Goal: Task Accomplishment & Management: Complete application form

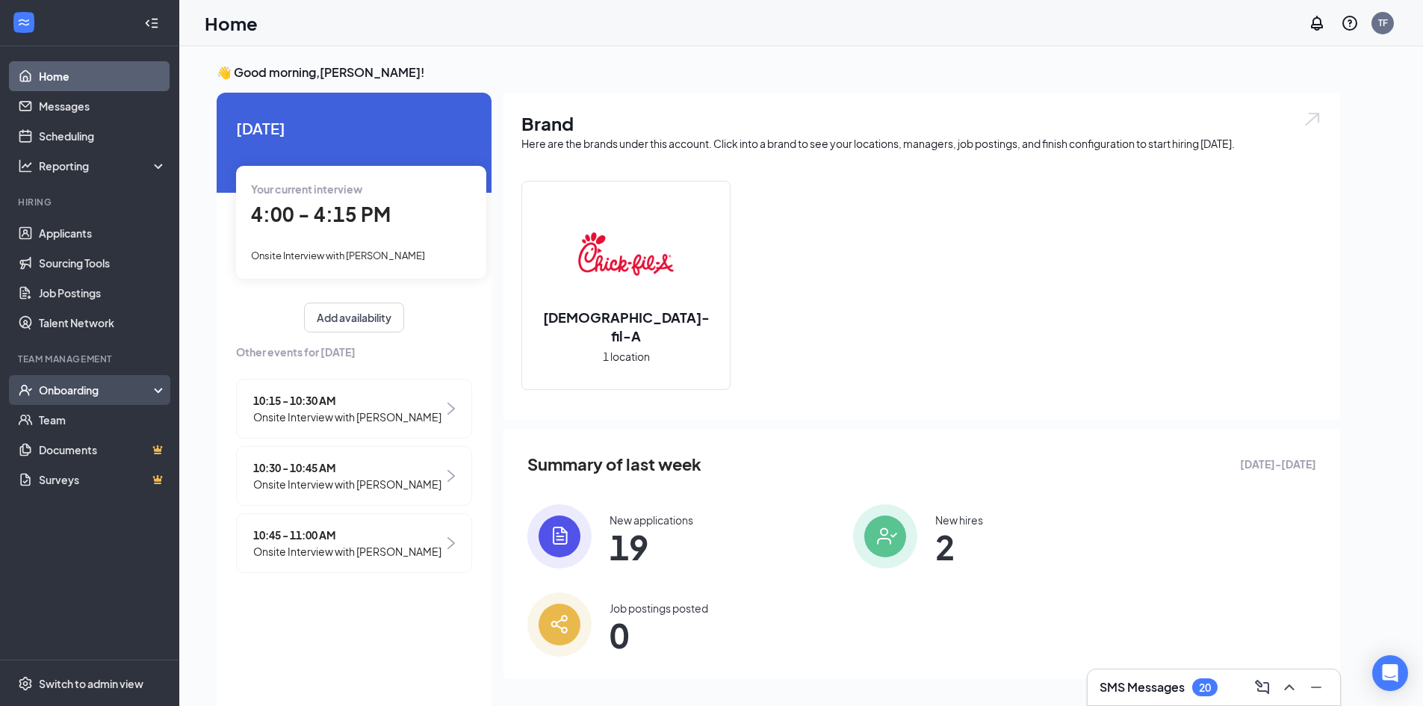
click at [72, 389] on div "Onboarding" at bounding box center [96, 390] width 115 height 15
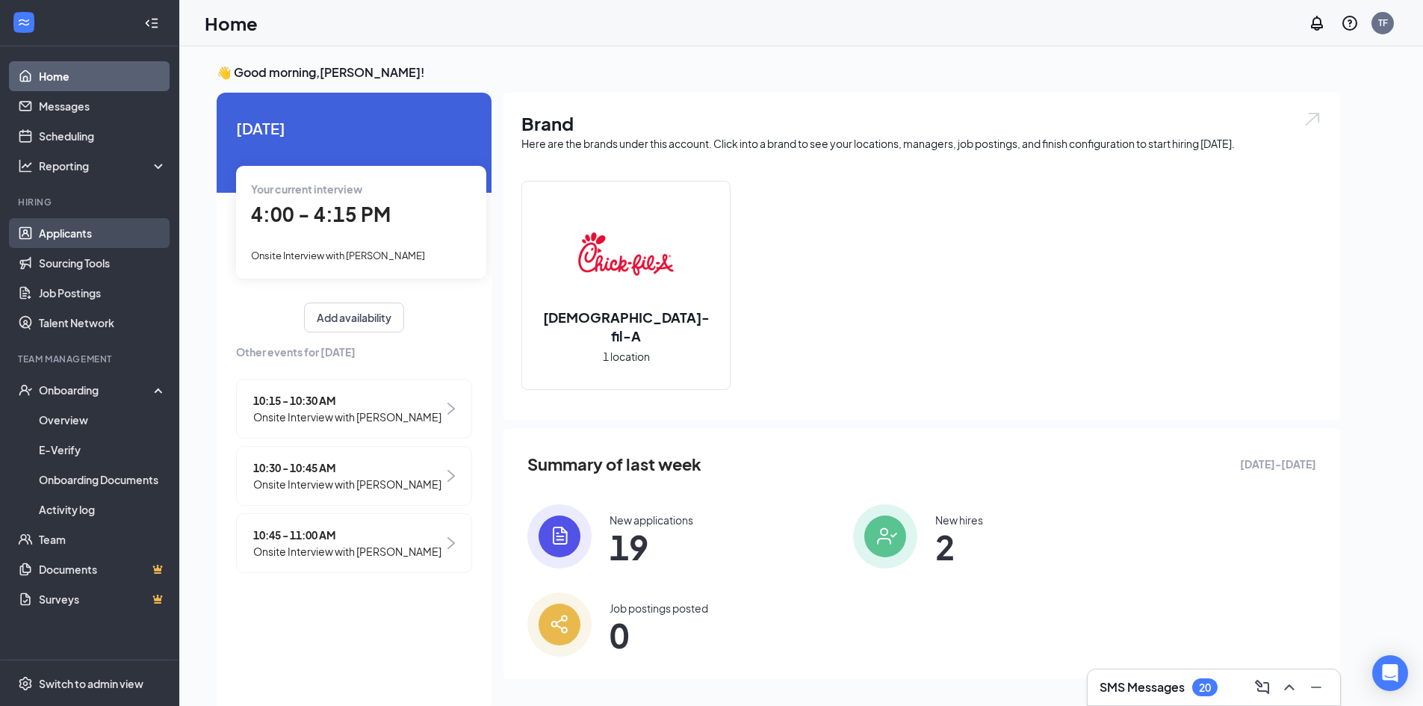
click at [83, 228] on link "Applicants" at bounding box center [103, 233] width 128 height 30
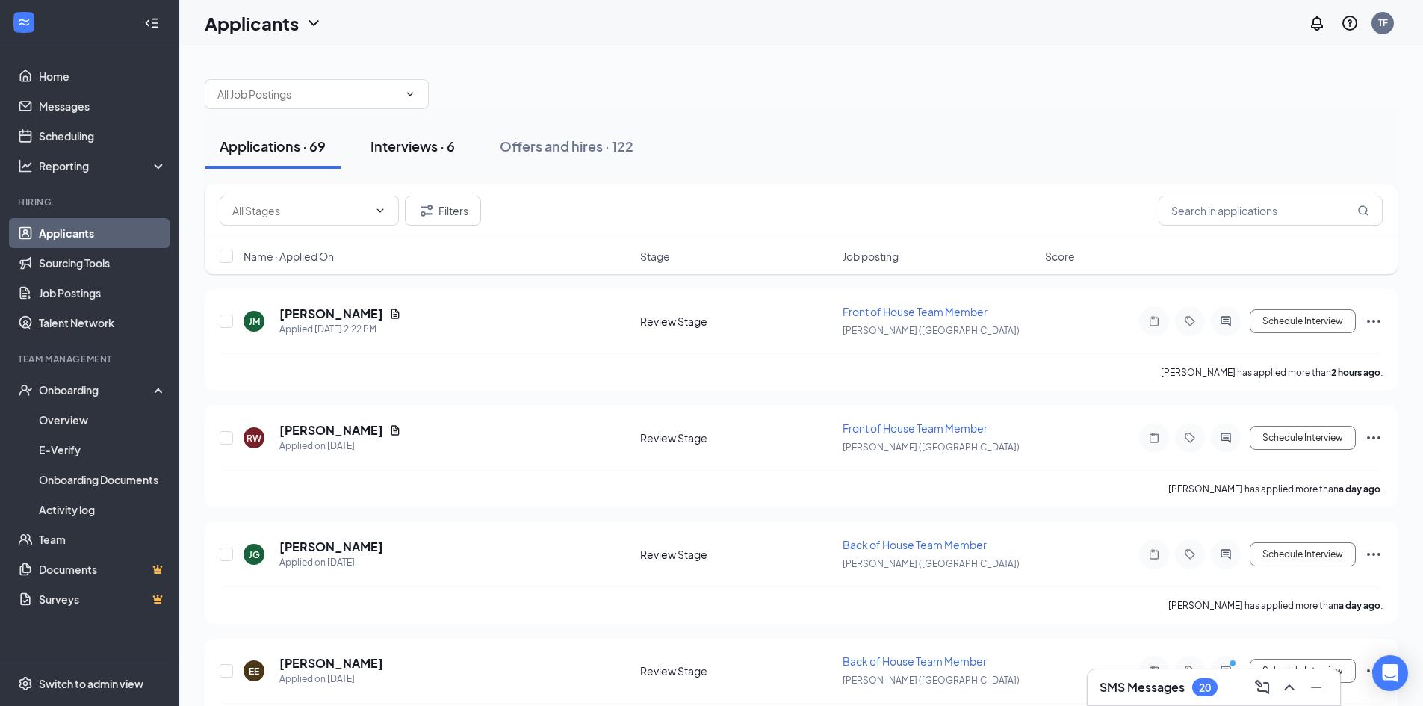
click at [427, 148] on div "Interviews · 6" at bounding box center [413, 146] width 84 height 19
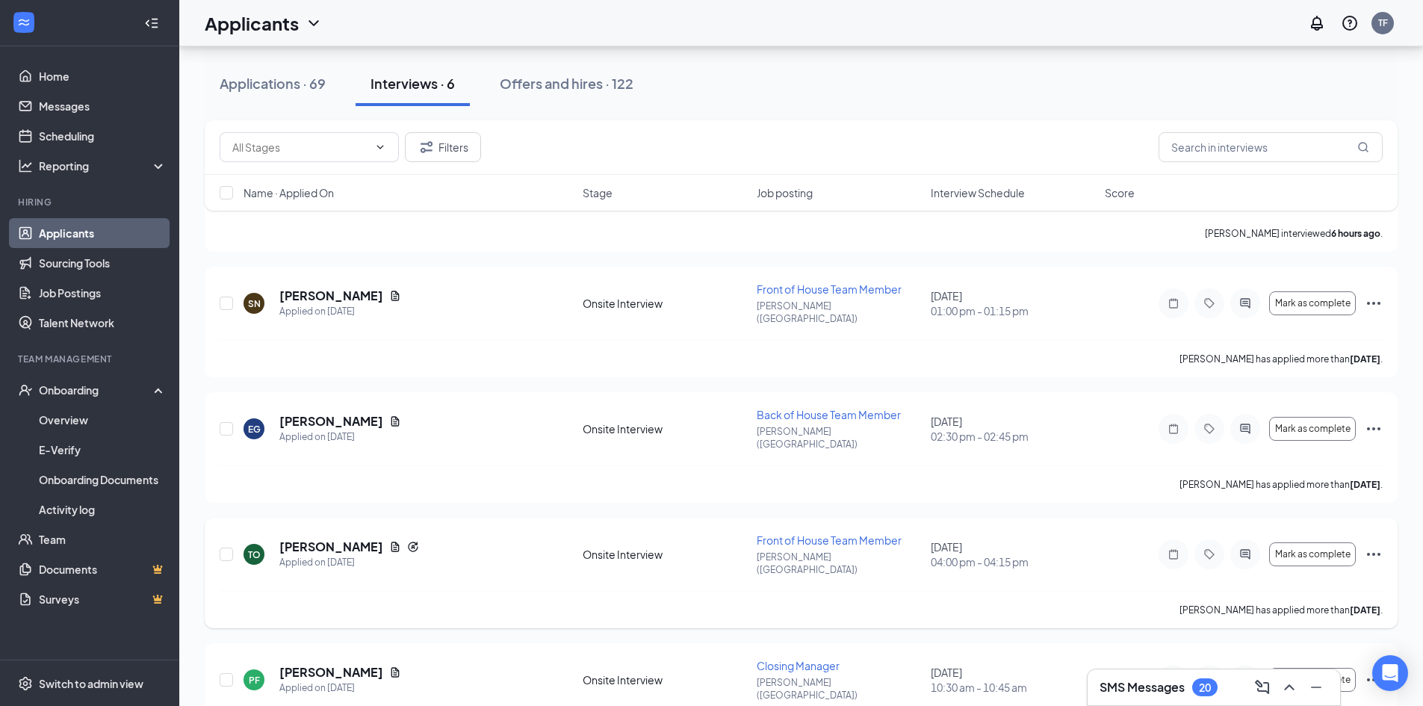
scroll to position [149, 0]
click at [1320, 548] on span "Mark as complete" at bounding box center [1312, 553] width 75 height 10
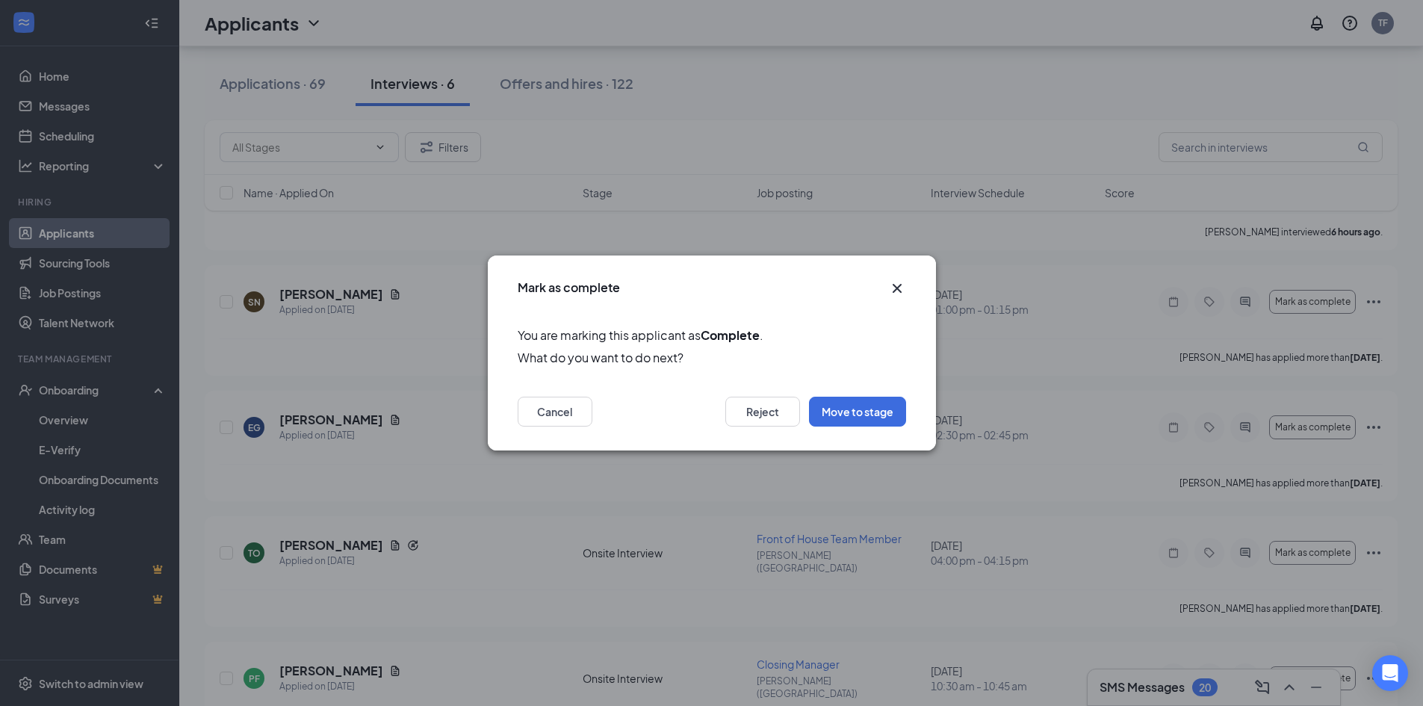
click at [896, 288] on icon "Cross" at bounding box center [896, 288] width 9 height 9
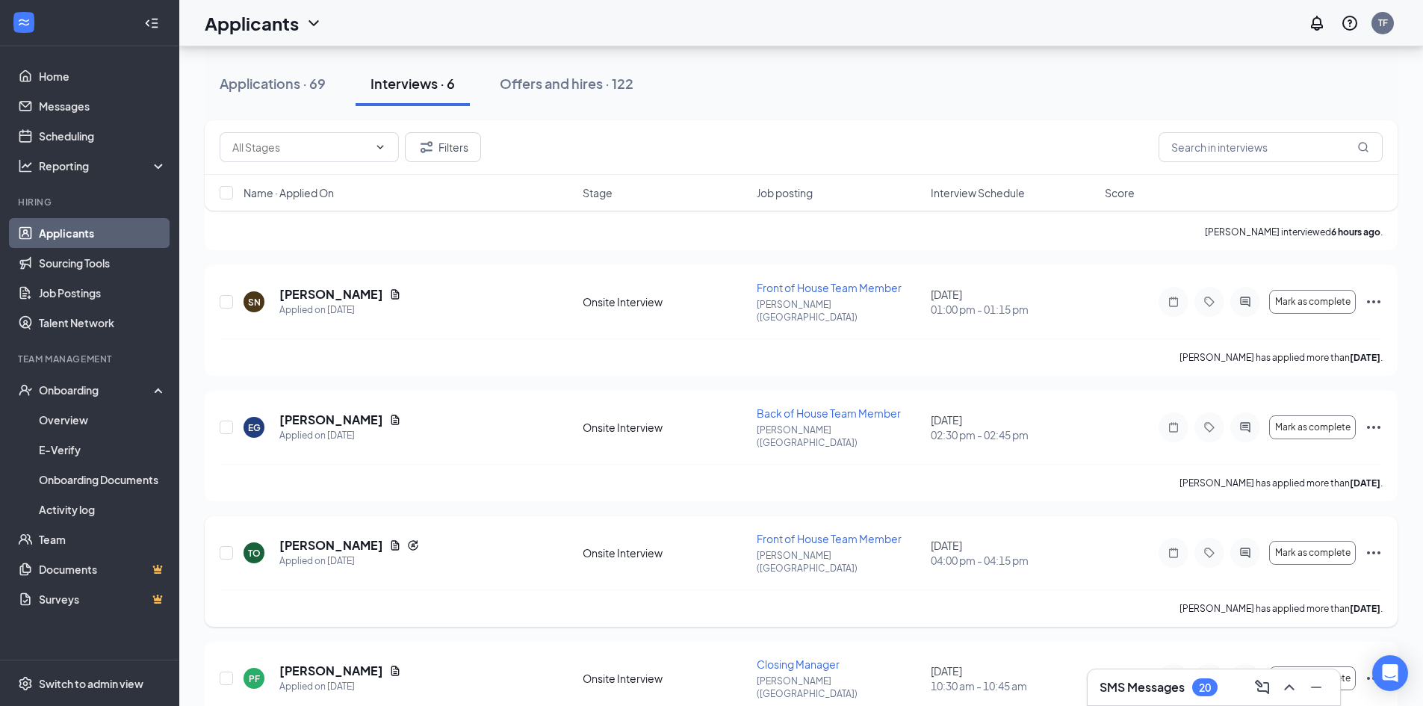
click at [1373, 544] on icon "Ellipses" at bounding box center [1374, 553] width 18 height 18
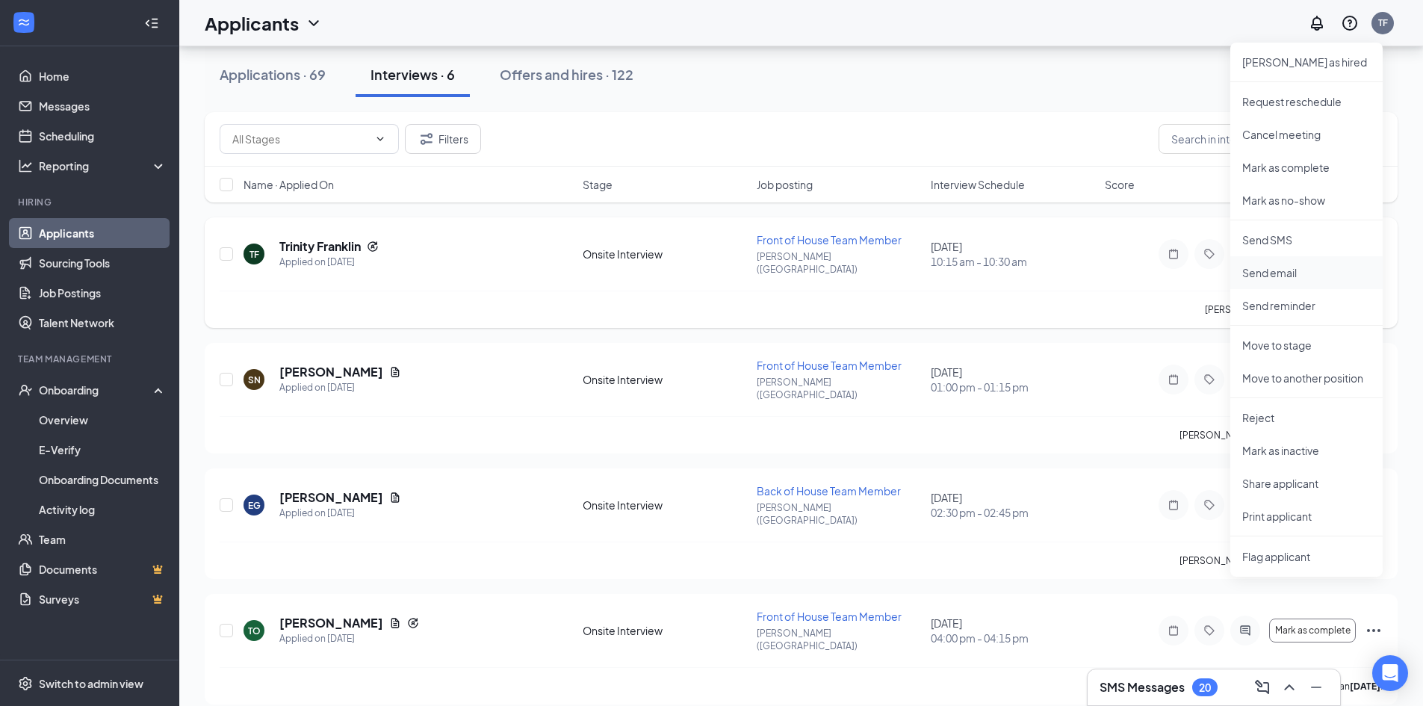
scroll to position [0, 0]
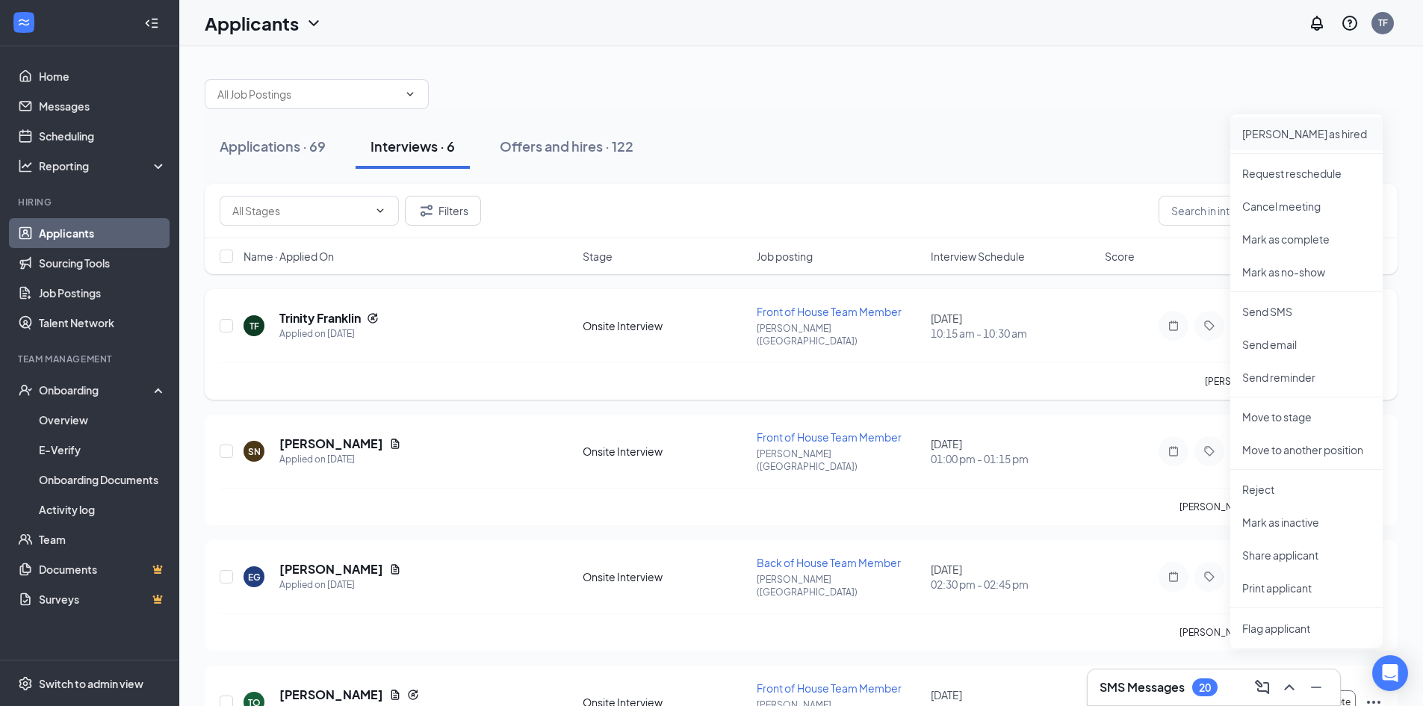
click at [1281, 134] on p "Mark as hired" at bounding box center [1307, 133] width 129 height 15
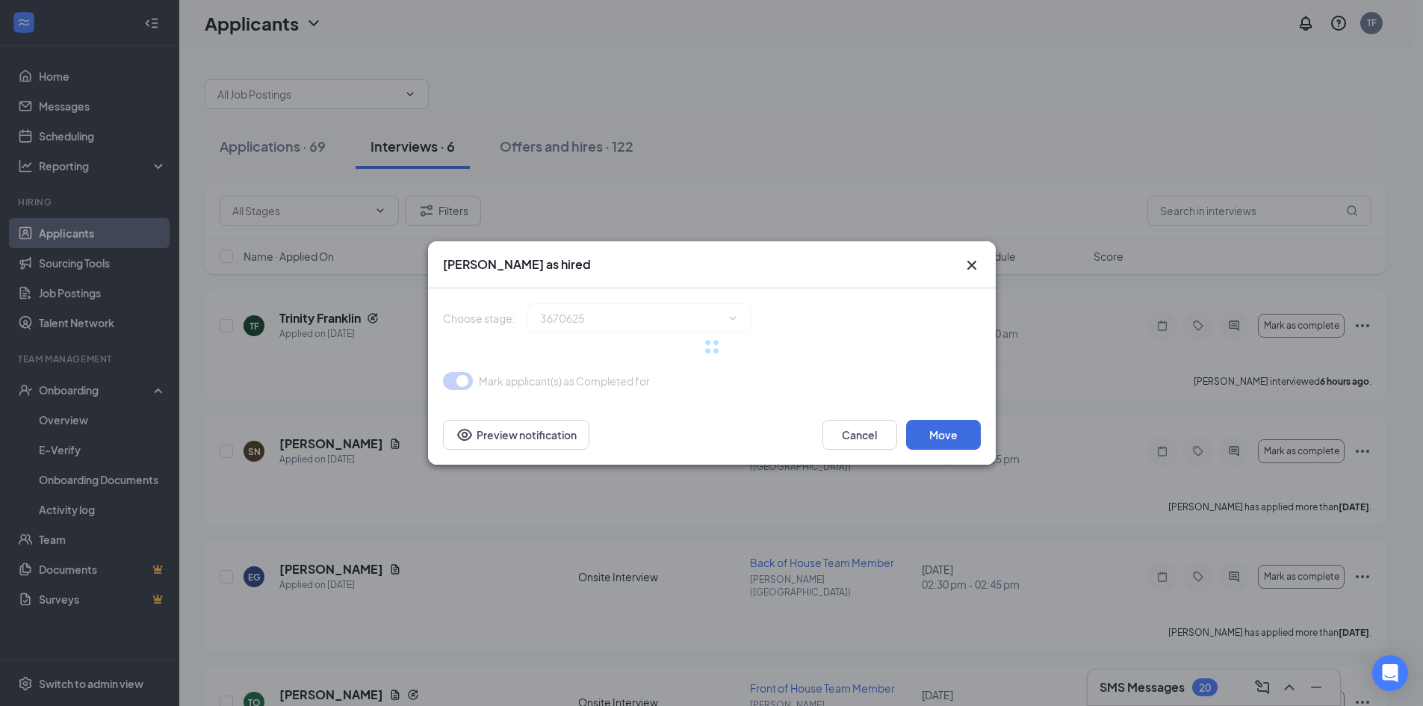
type input "Hiring Complete (final stage)"
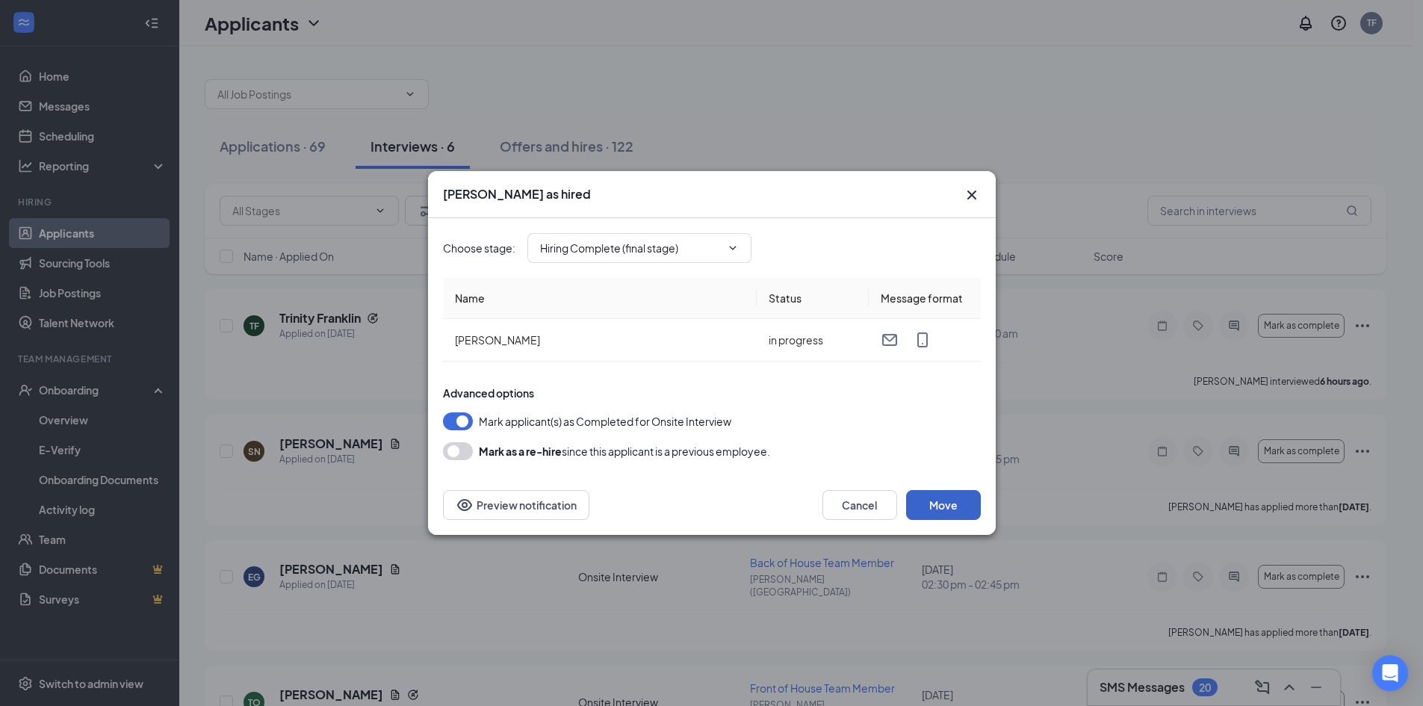
click at [944, 500] on button "Move" at bounding box center [943, 505] width 75 height 30
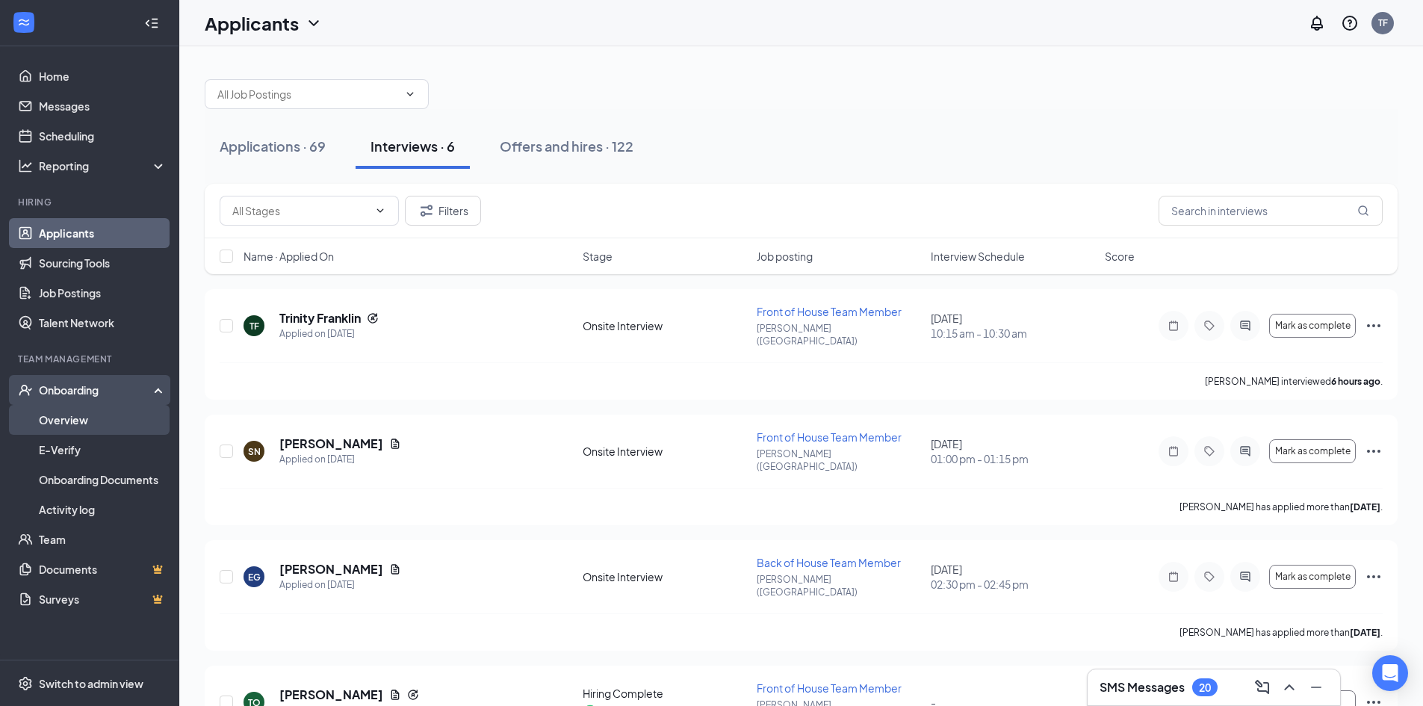
click at [65, 417] on link "Overview" at bounding box center [103, 420] width 128 height 30
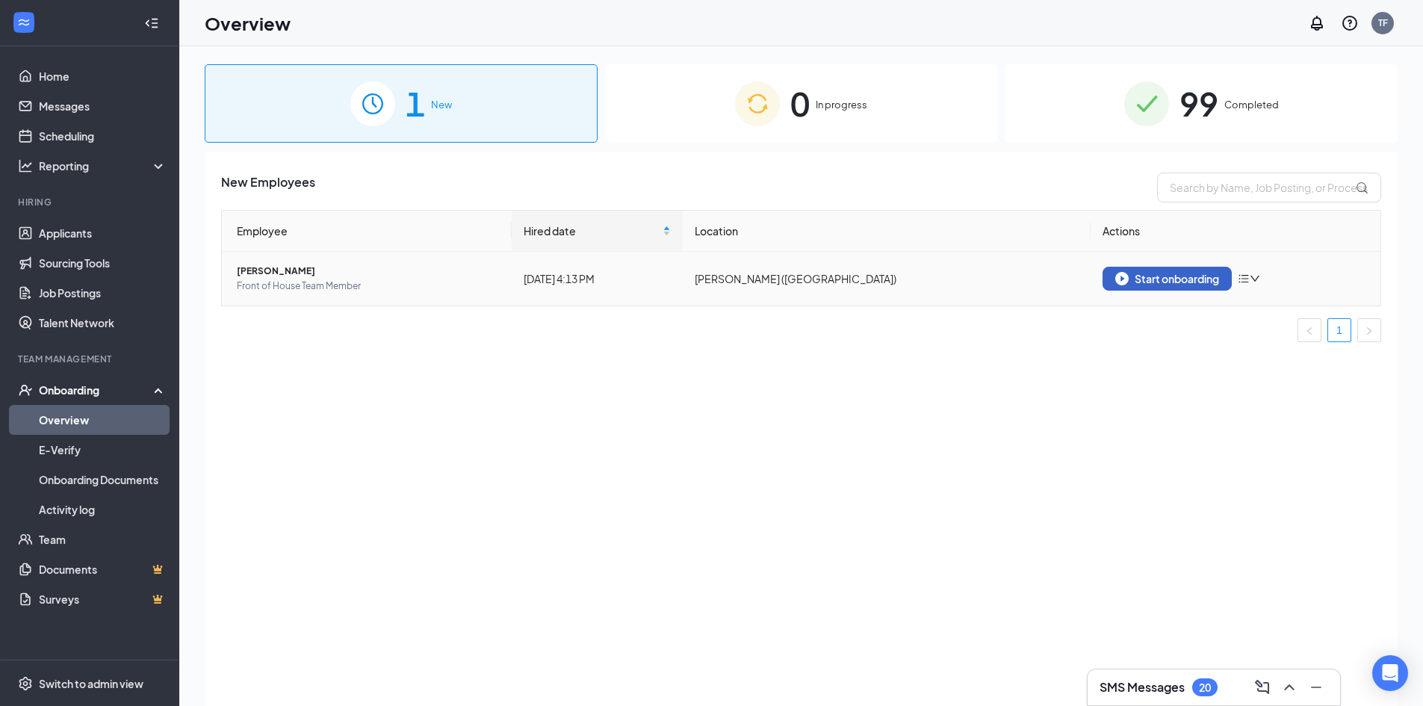
click at [1160, 272] on div "Start onboarding" at bounding box center [1168, 278] width 104 height 13
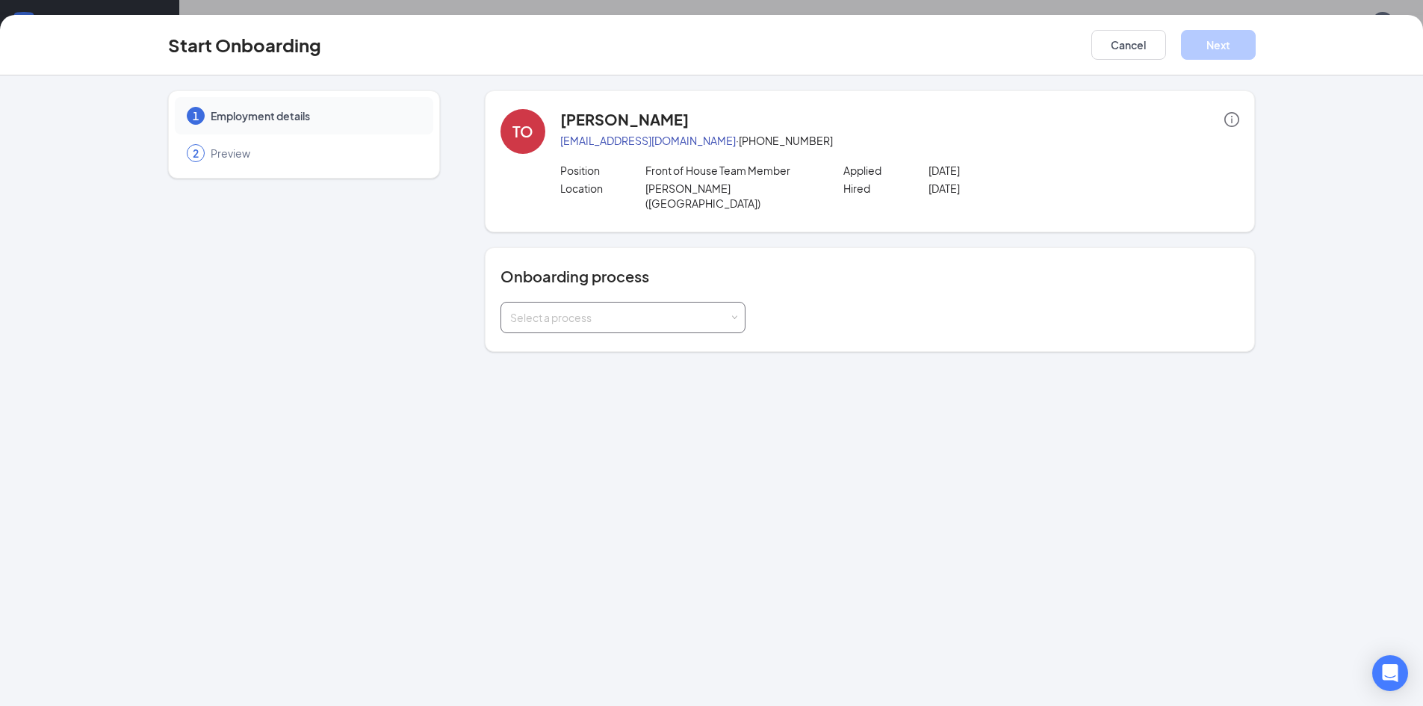
click at [732, 303] on div "Select a process" at bounding box center [623, 318] width 226 height 30
click at [564, 335] on span "Team Member" at bounding box center [542, 333] width 71 height 13
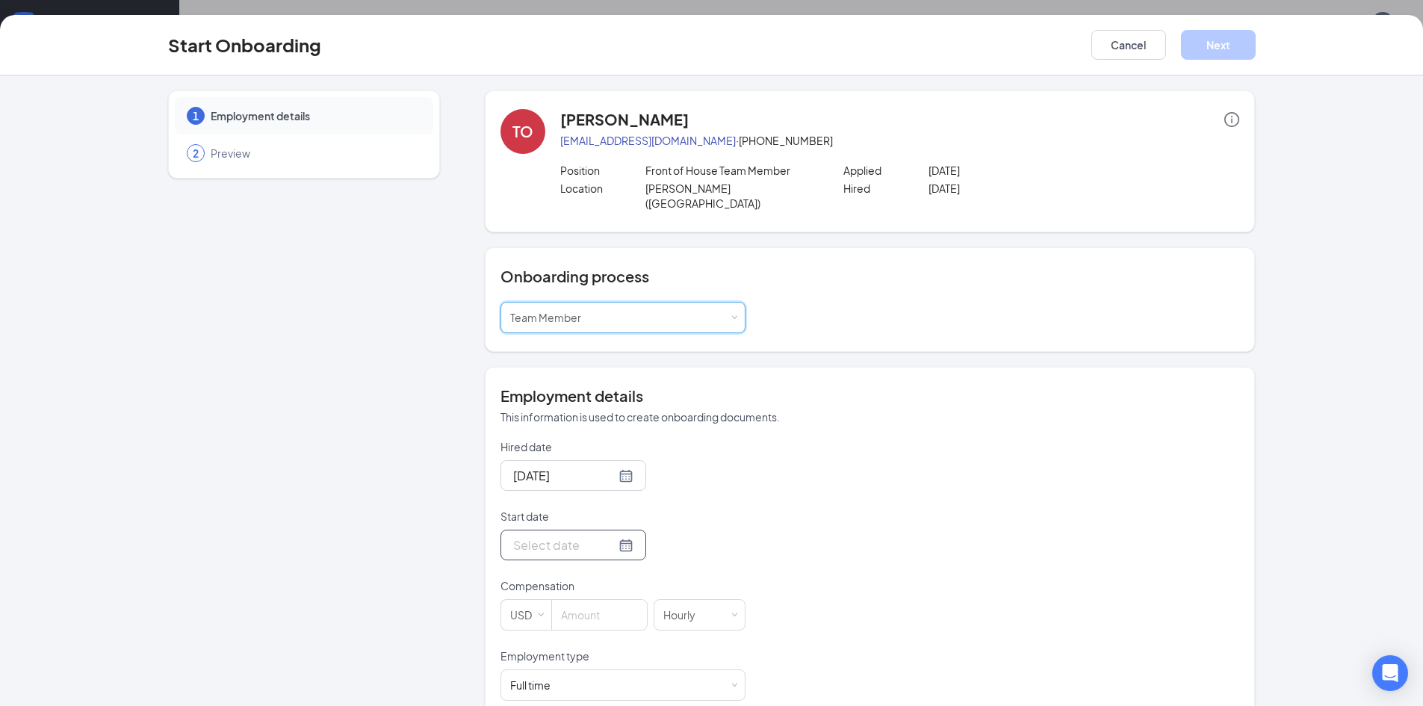
click at [609, 536] on div at bounding box center [573, 545] width 120 height 19
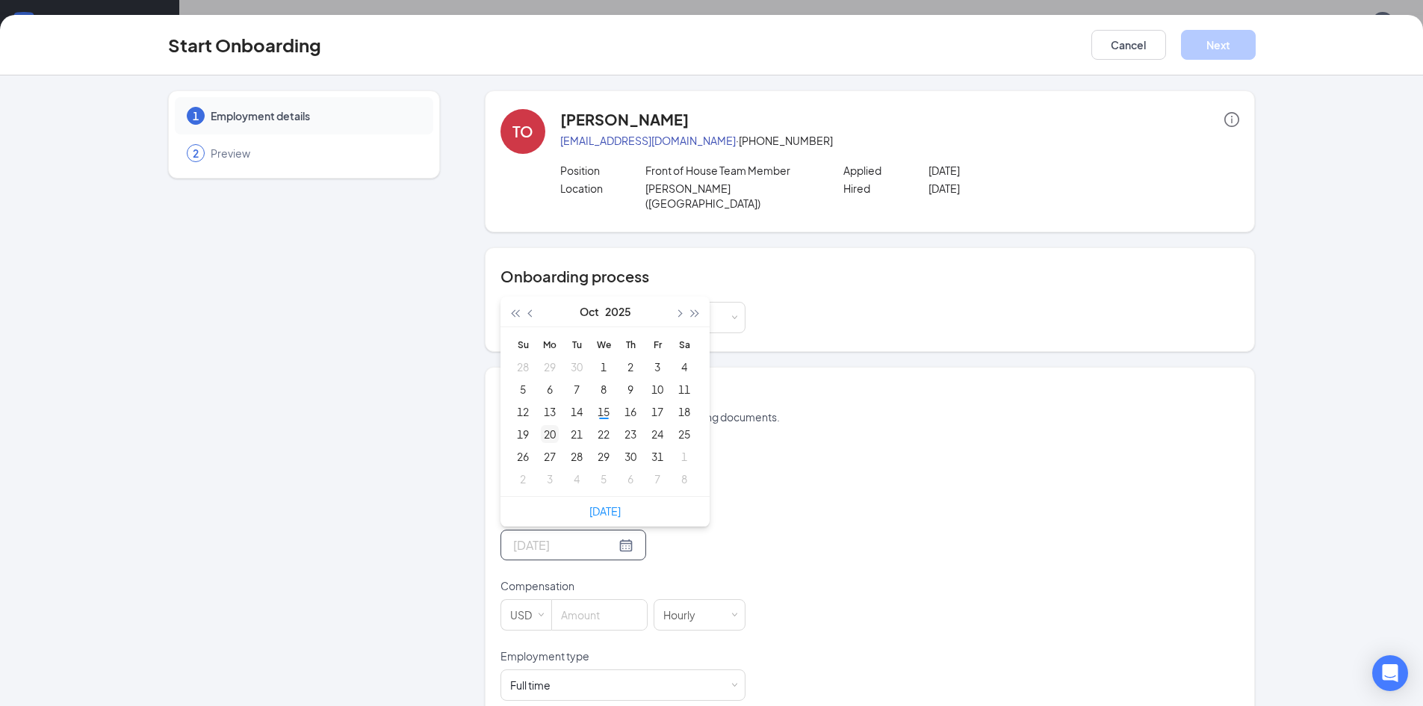
type input "Oct 20, 2025"
click at [542, 425] on div "20" at bounding box center [550, 434] width 18 height 18
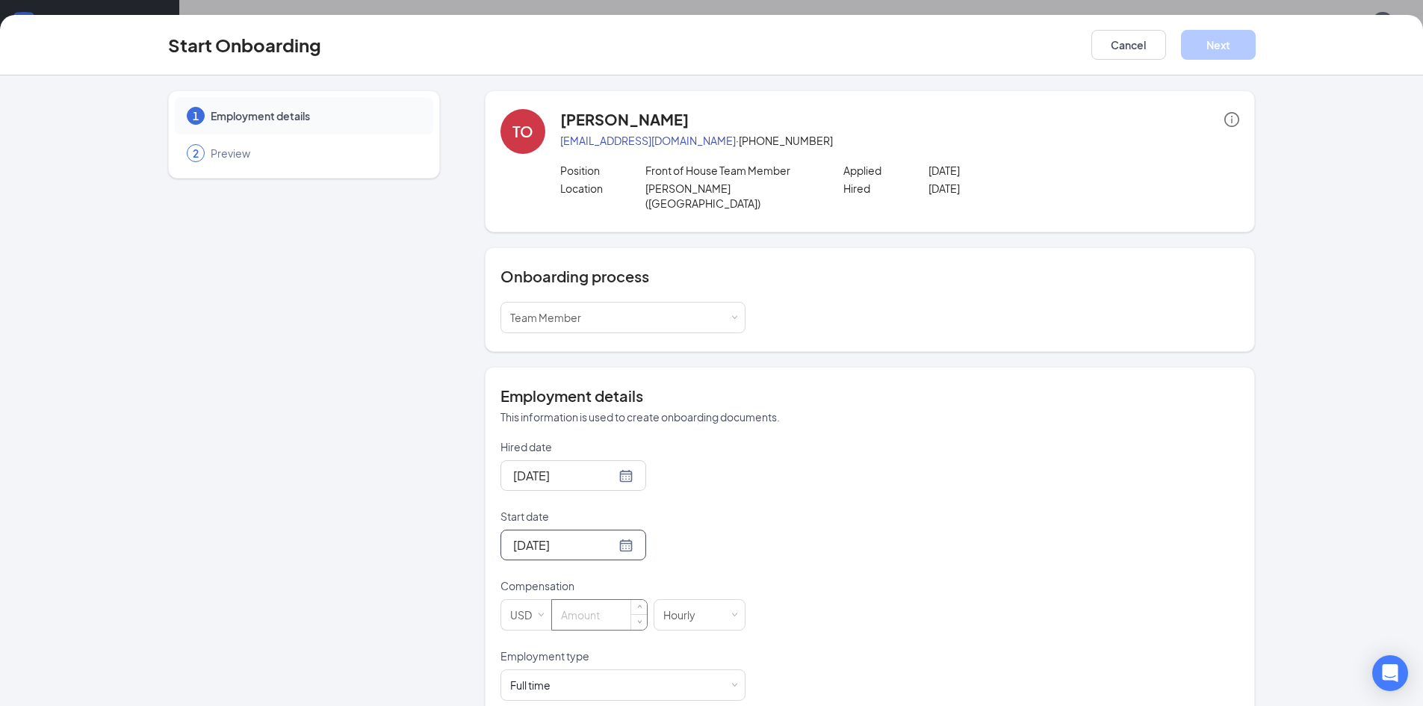
click at [585, 607] on input at bounding box center [599, 615] width 95 height 30
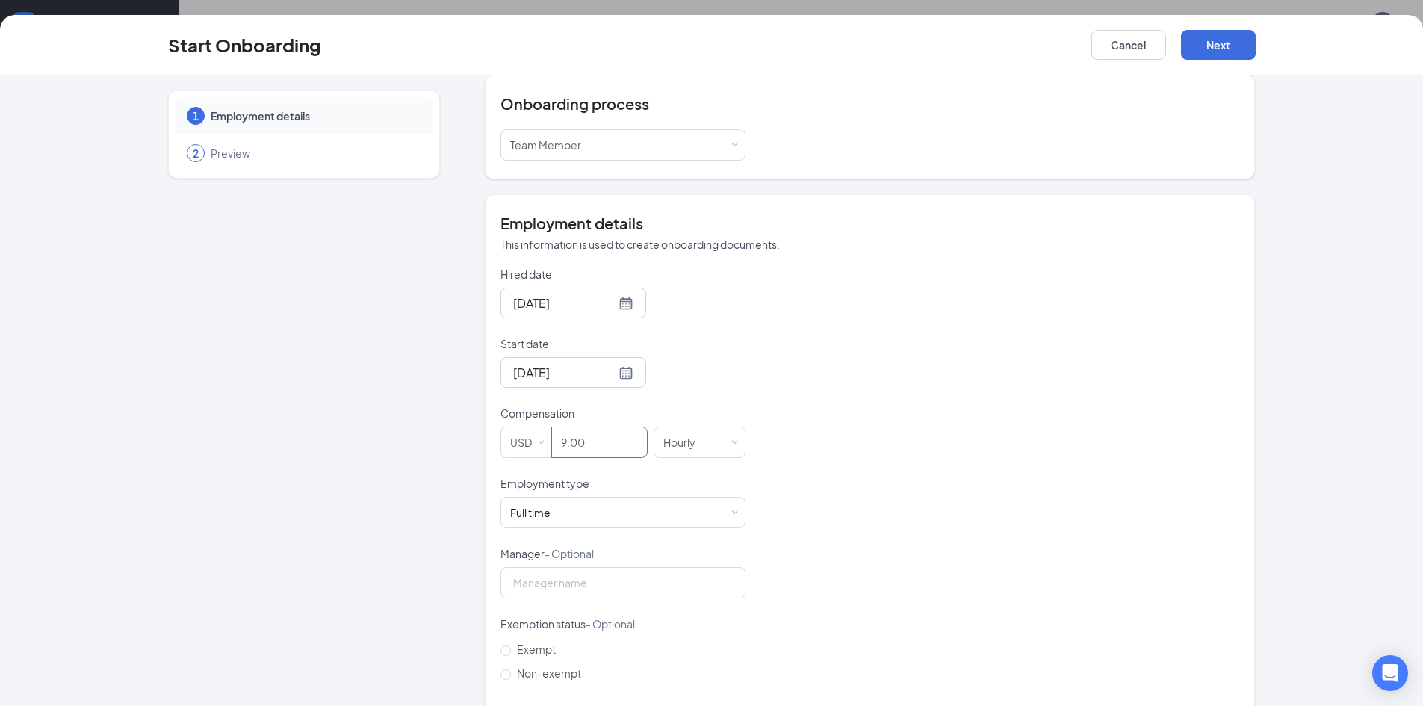
scroll to position [224, 0]
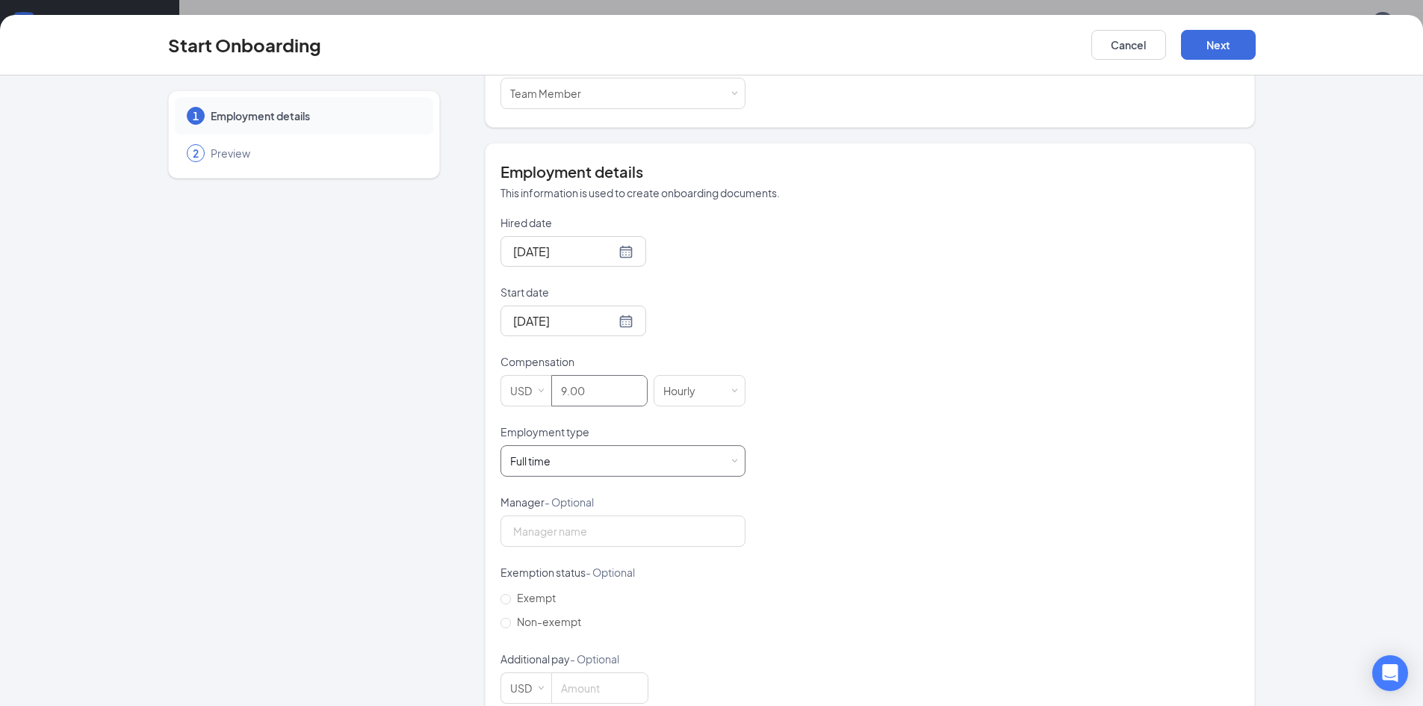
type input "9"
click at [733, 447] on div "Full time Works 30+ hours per week and is reasonably expected to work" at bounding box center [623, 460] width 245 height 31
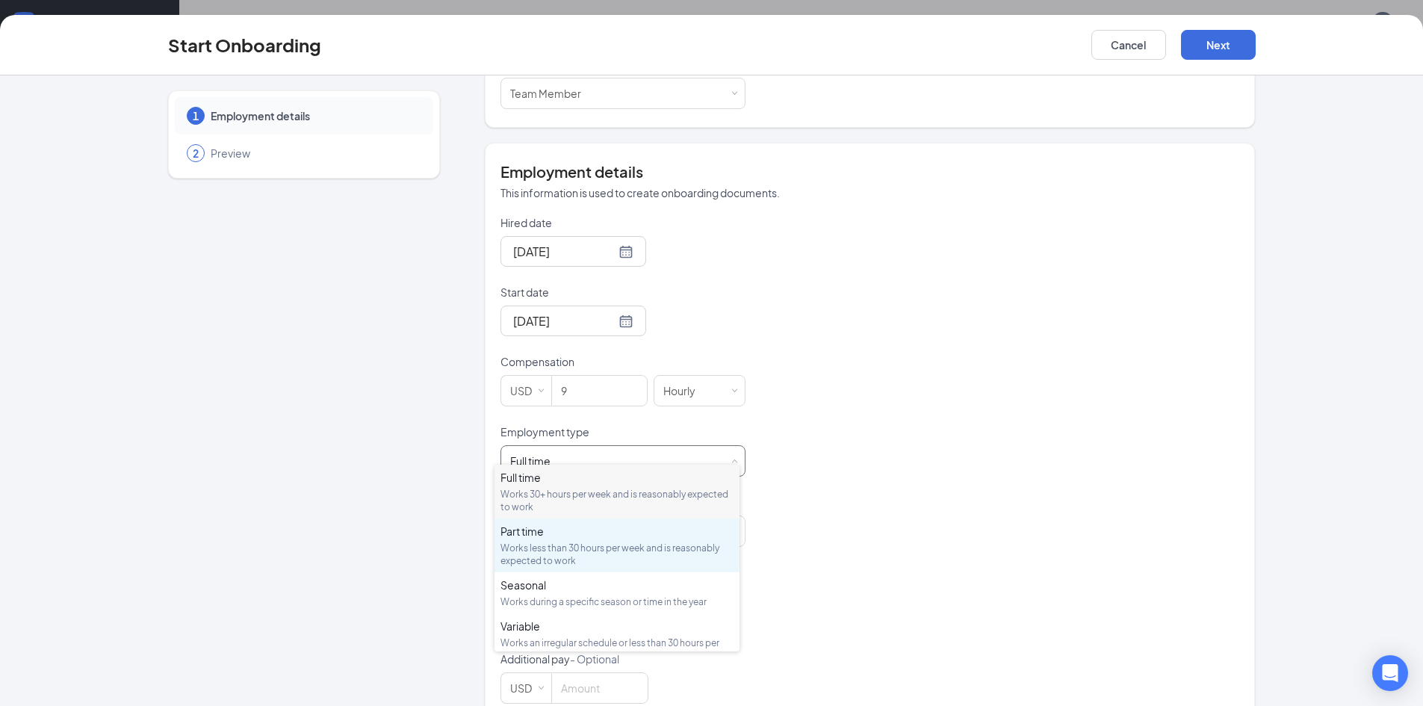
click at [547, 551] on div "Works less than 30 hours per week and is reasonably expected to work" at bounding box center [617, 554] width 233 height 25
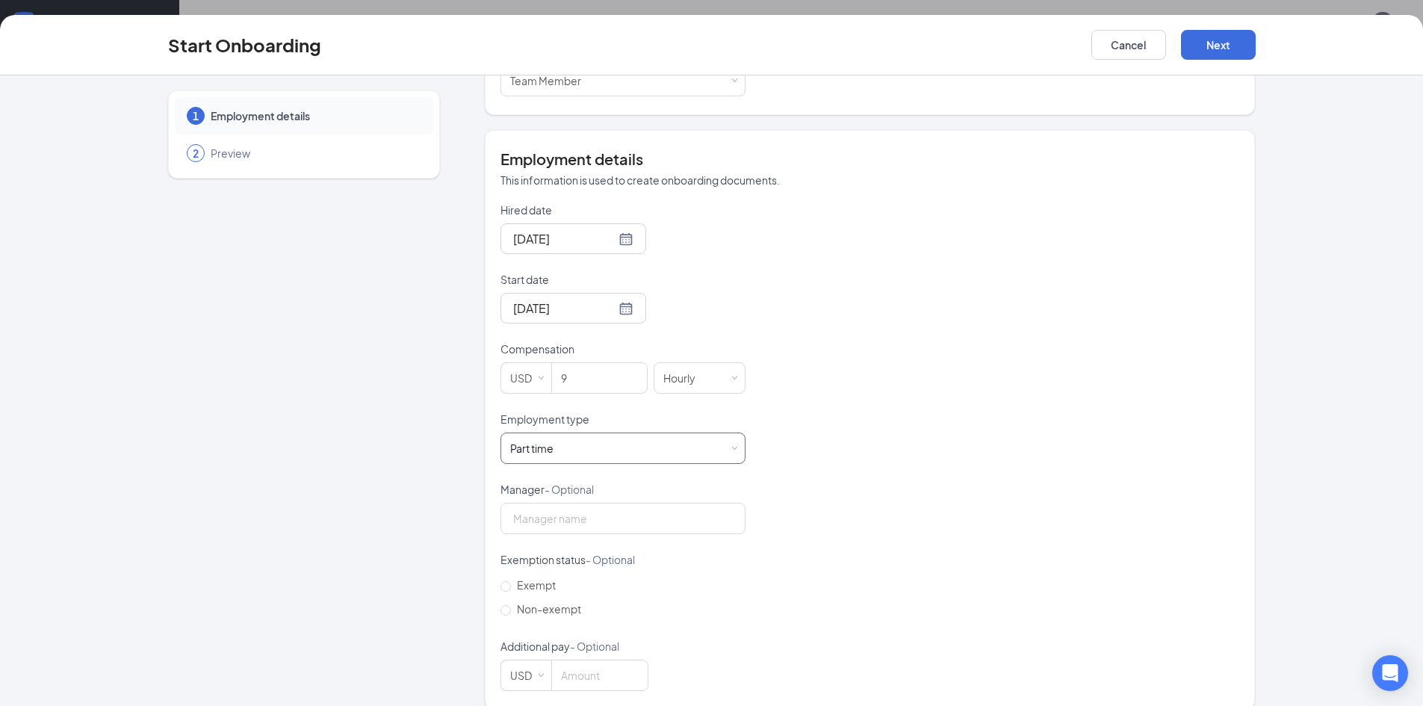
scroll to position [241, 0]
click at [504, 601] on input "Non-exempt" at bounding box center [506, 606] width 10 height 10
radio input "true"
click at [1225, 47] on button "Next" at bounding box center [1218, 45] width 75 height 30
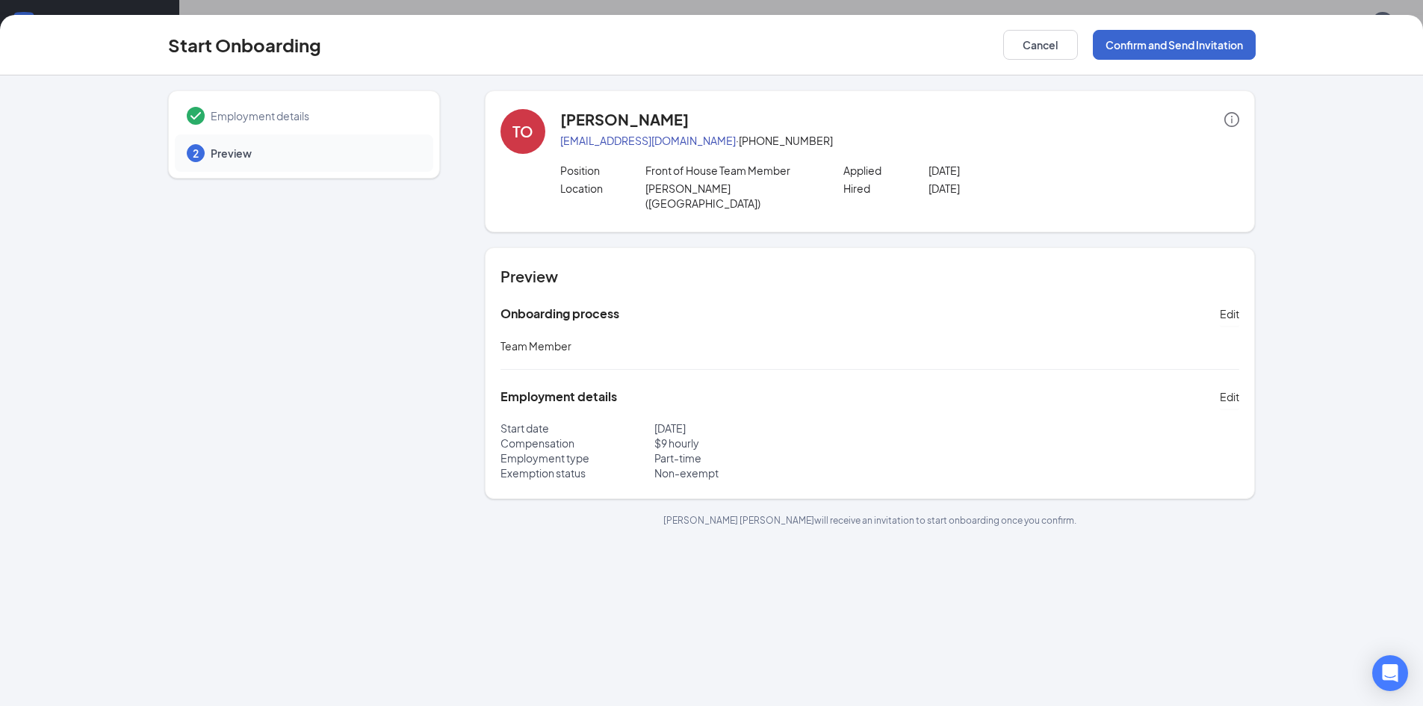
scroll to position [0, 0]
click at [1194, 49] on button "Confirm and Send Invitation" at bounding box center [1174, 45] width 163 height 30
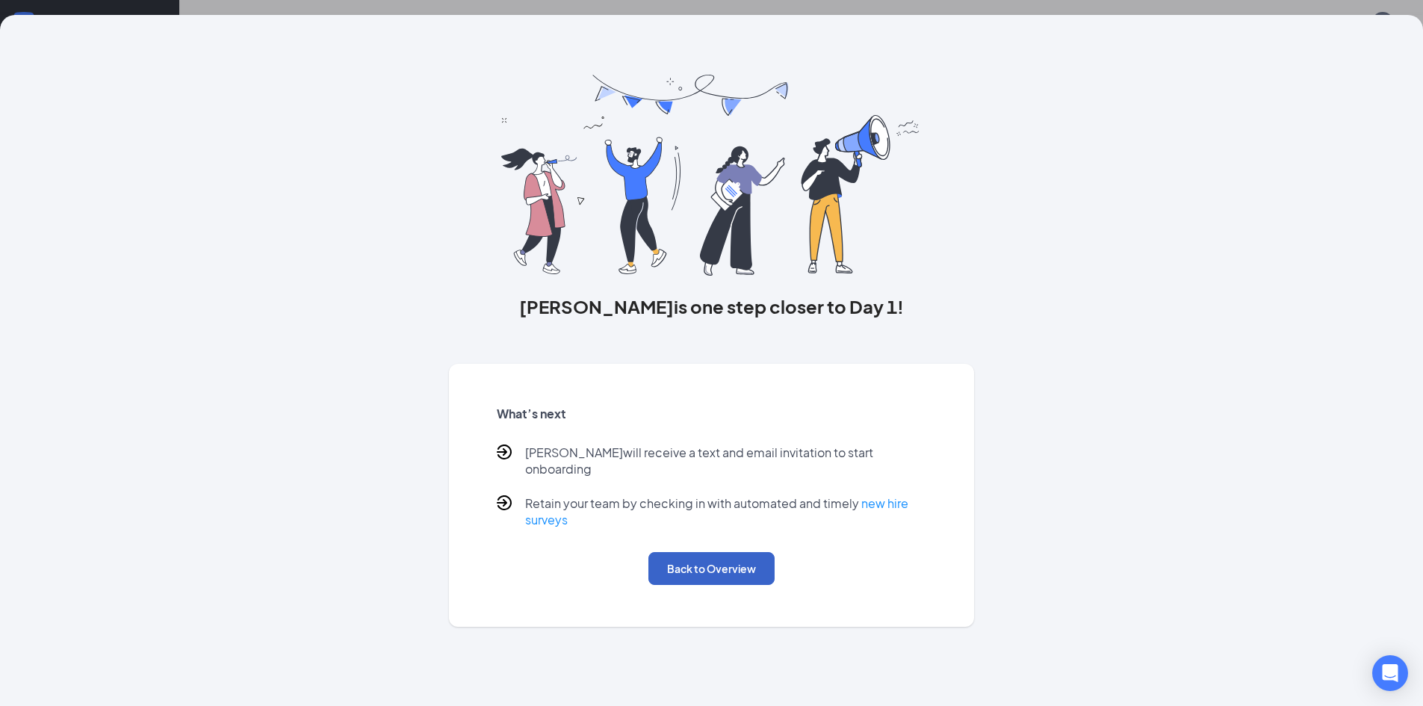
click at [718, 561] on button "Back to Overview" at bounding box center [712, 568] width 126 height 33
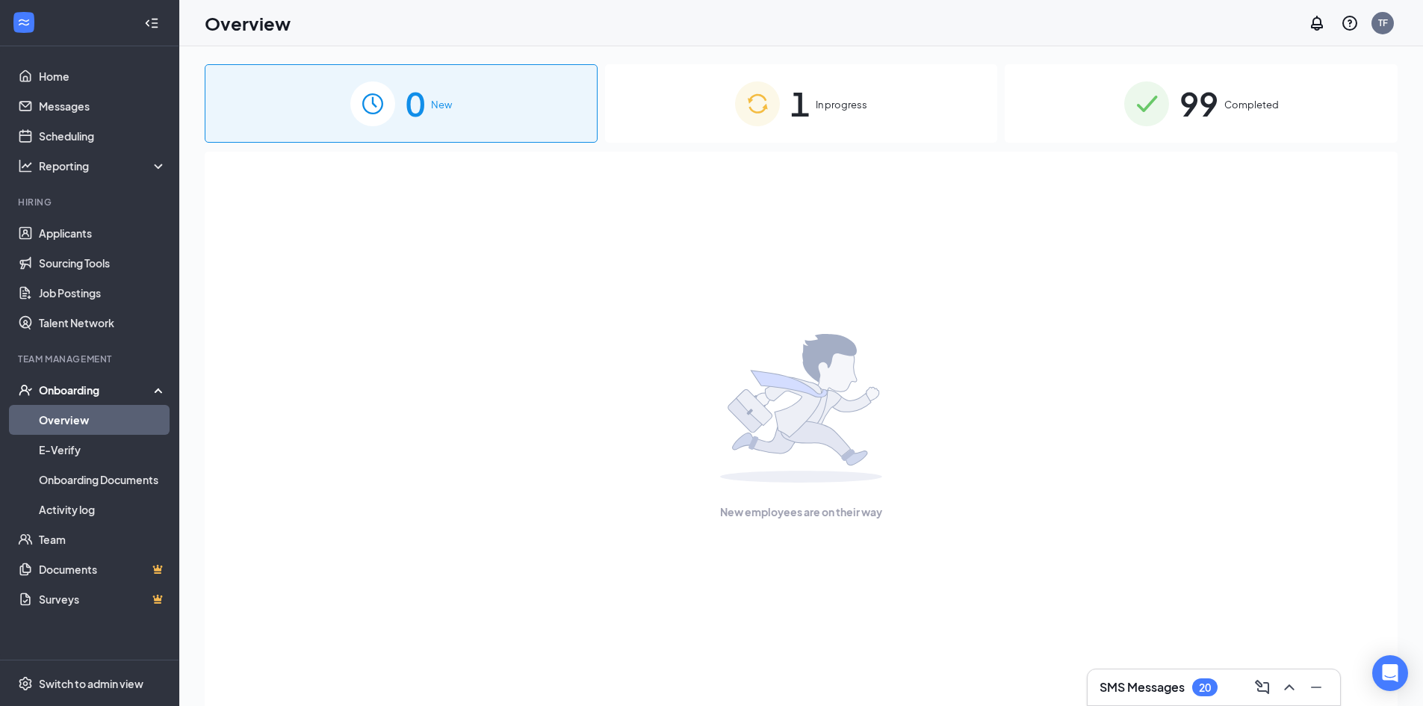
click at [1216, 103] on span "99" at bounding box center [1199, 104] width 39 height 52
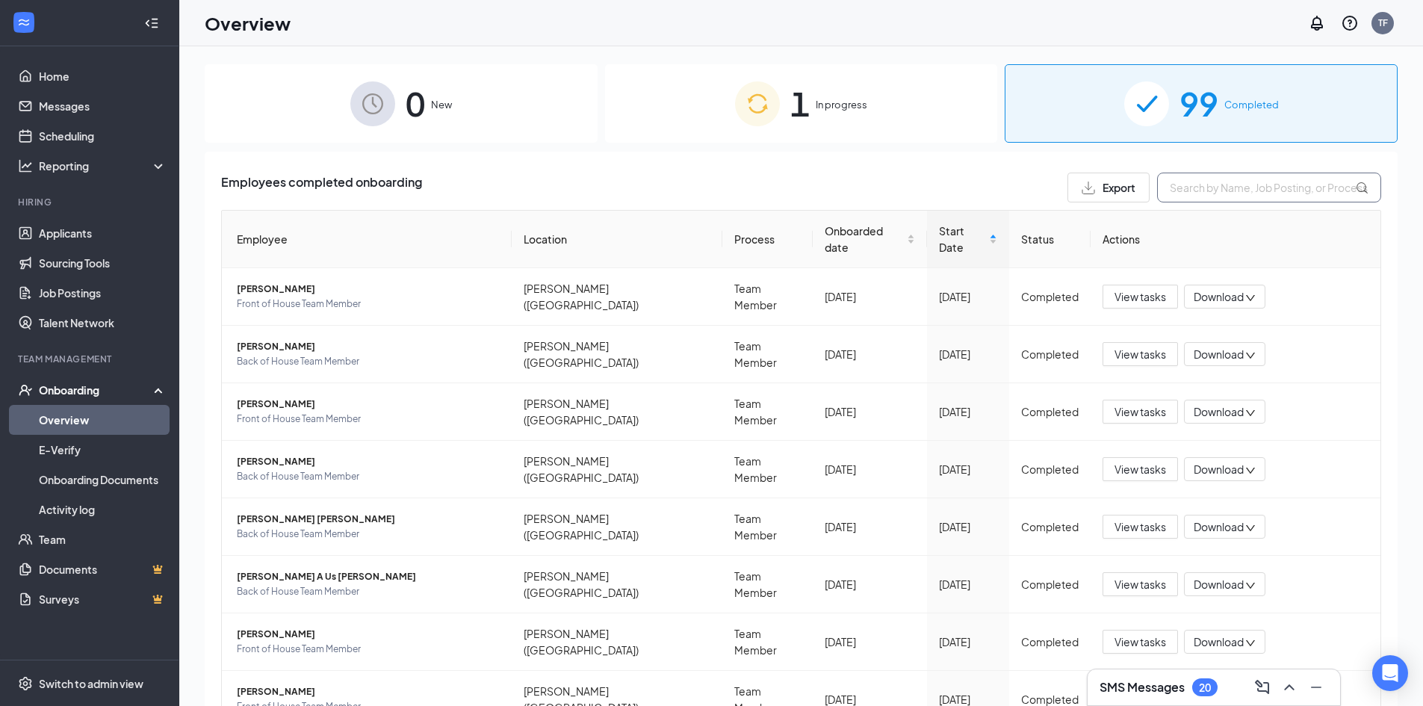
click at [1181, 191] on input "text" at bounding box center [1269, 188] width 224 height 30
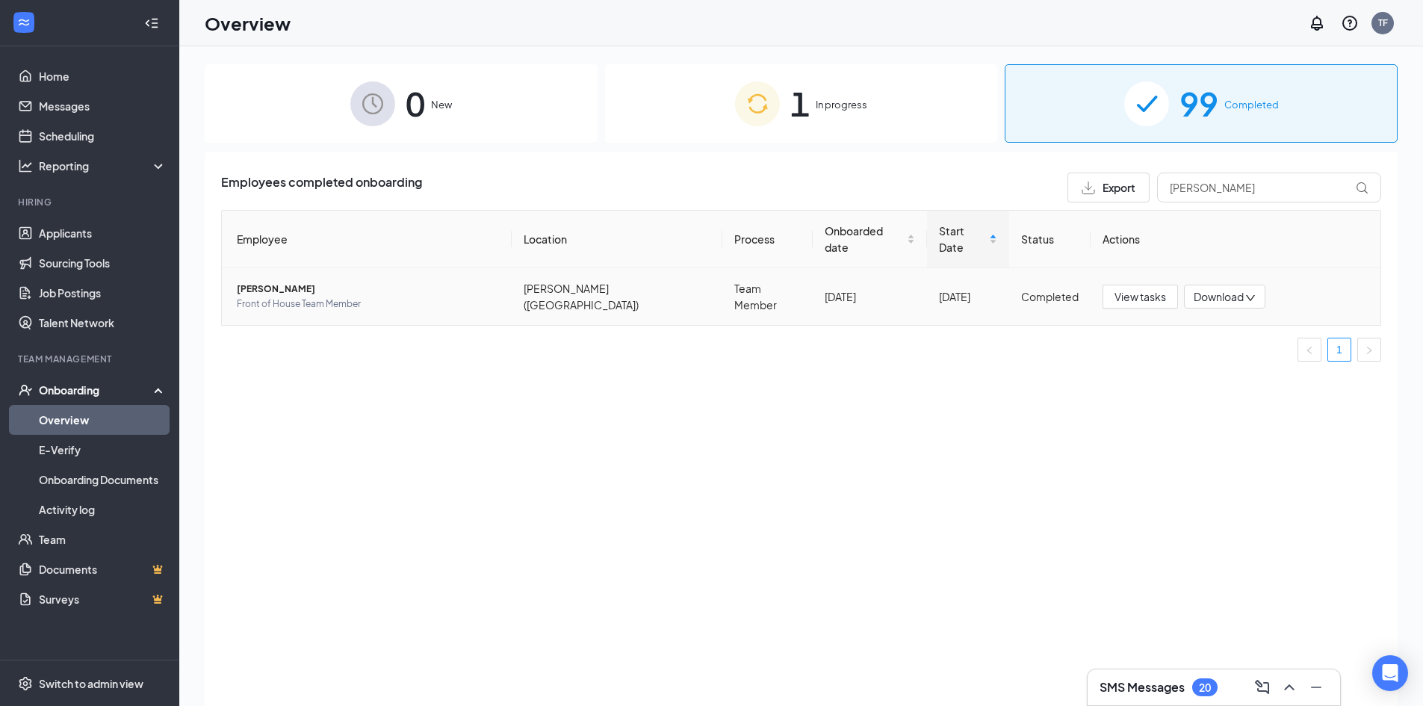
click at [1244, 289] on span "Download" at bounding box center [1219, 297] width 50 height 16
click at [1253, 341] on div "Download files" at bounding box center [1273, 349] width 161 height 18
click at [1205, 194] on input "garcia" at bounding box center [1269, 188] width 224 height 30
type input "g"
click at [1227, 289] on span "Download" at bounding box center [1219, 297] width 50 height 16
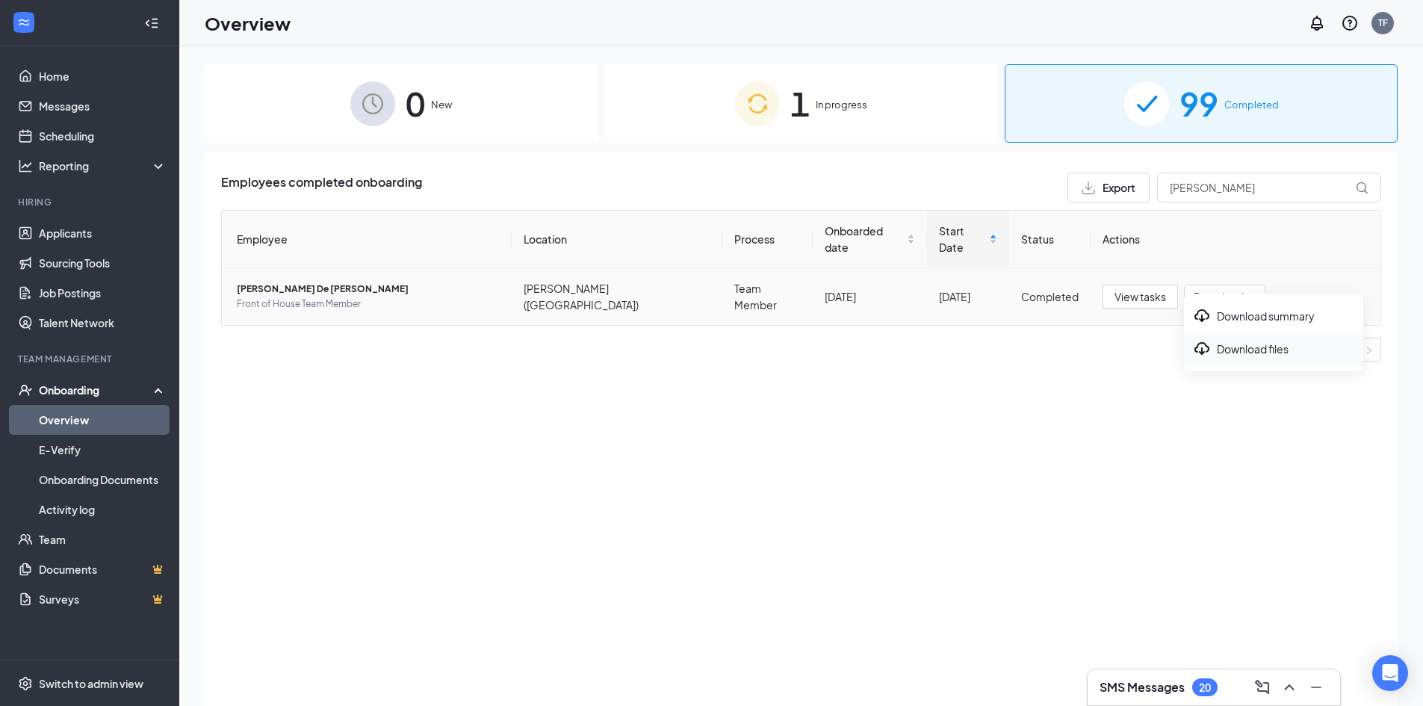
click at [1246, 348] on div "Download files" at bounding box center [1273, 349] width 161 height 18
click at [1216, 194] on input "kristine" at bounding box center [1269, 188] width 224 height 30
type input "k"
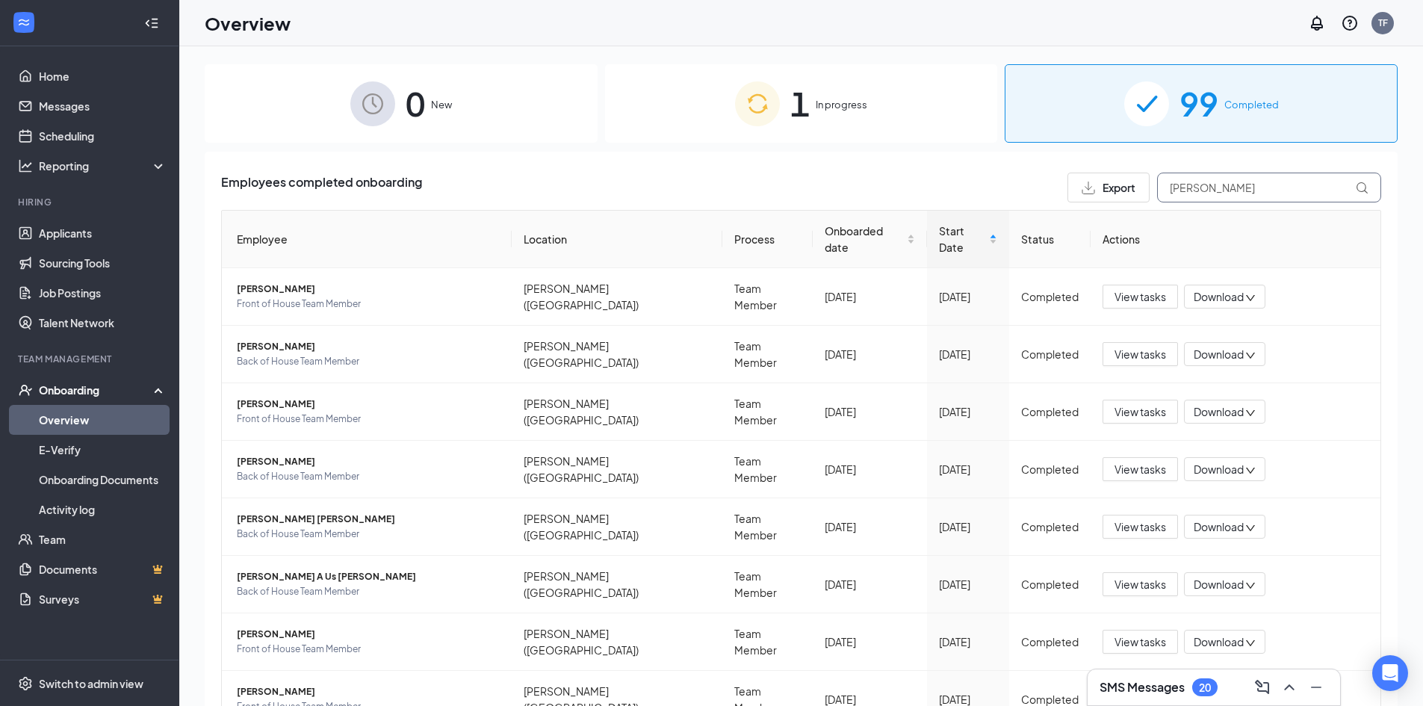
type input "cole"
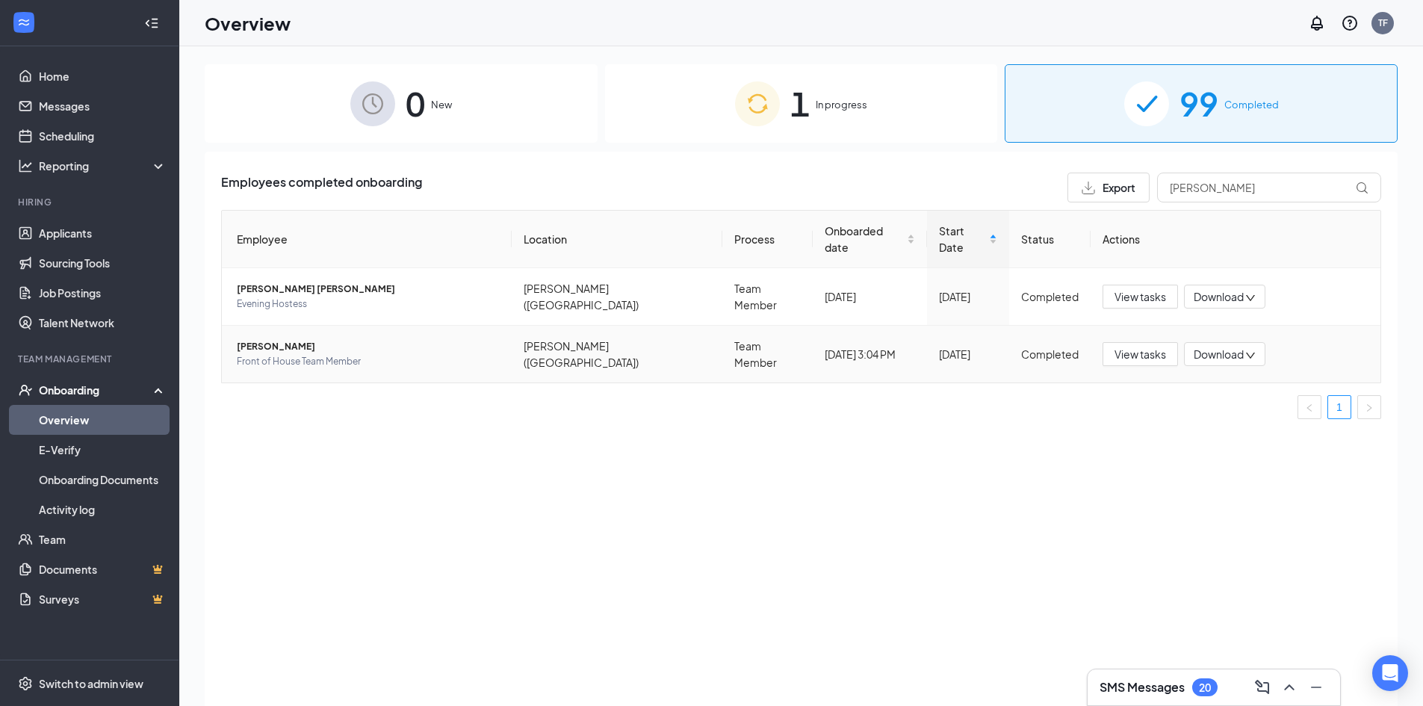
click at [1239, 347] on span "Download" at bounding box center [1219, 355] width 50 height 16
click at [1244, 405] on div "Download files" at bounding box center [1273, 404] width 161 height 18
